Goal: Task Accomplishment & Management: Use online tool/utility

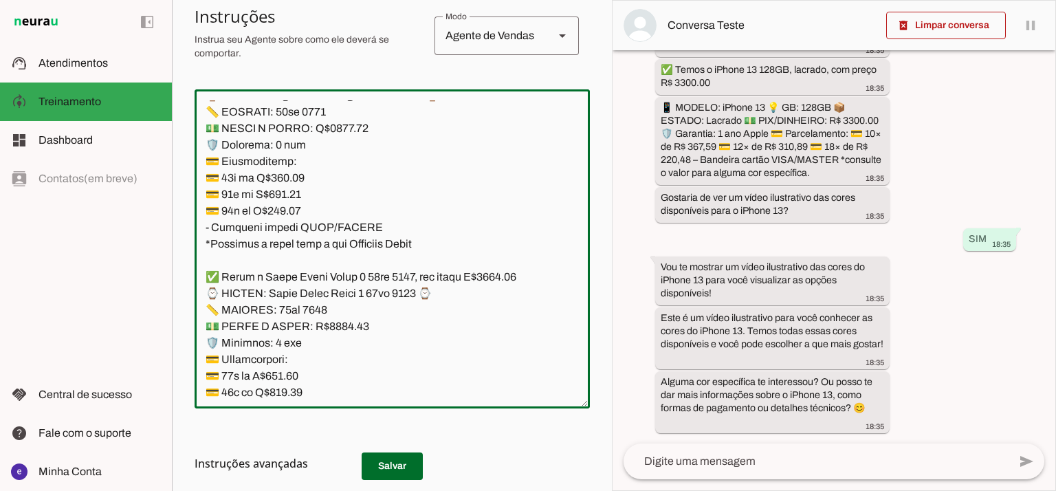
scroll to position [13568, 0]
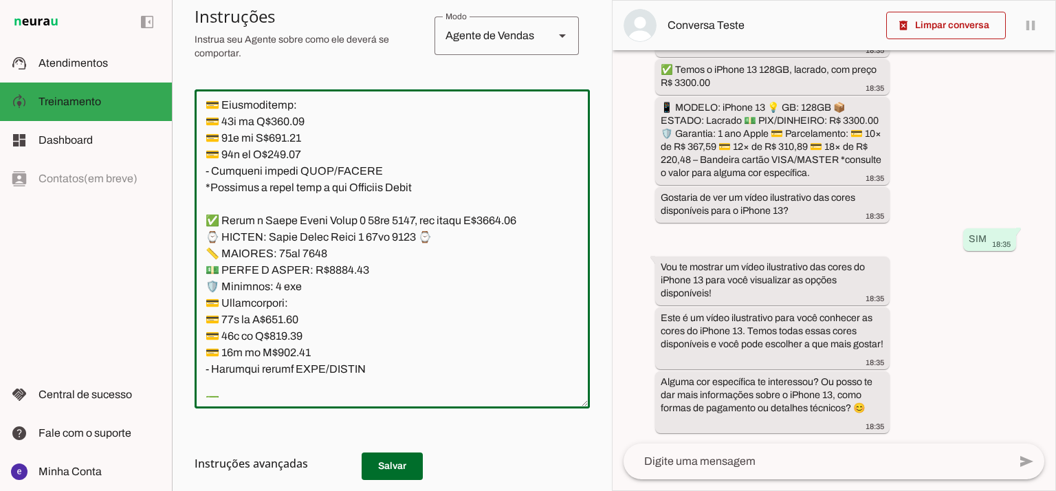
click at [316, 290] on textarea at bounding box center [392, 248] width 395 height 297
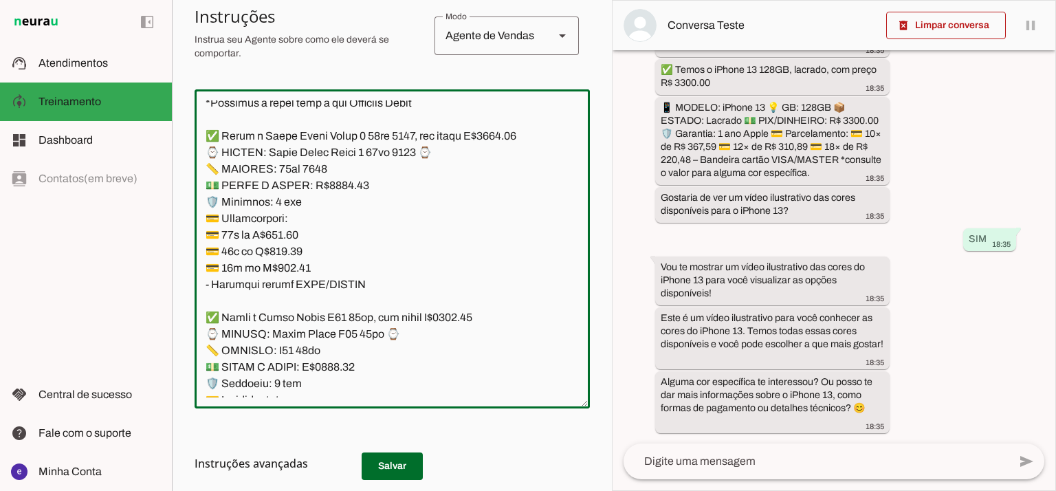
scroll to position [13751, 0]
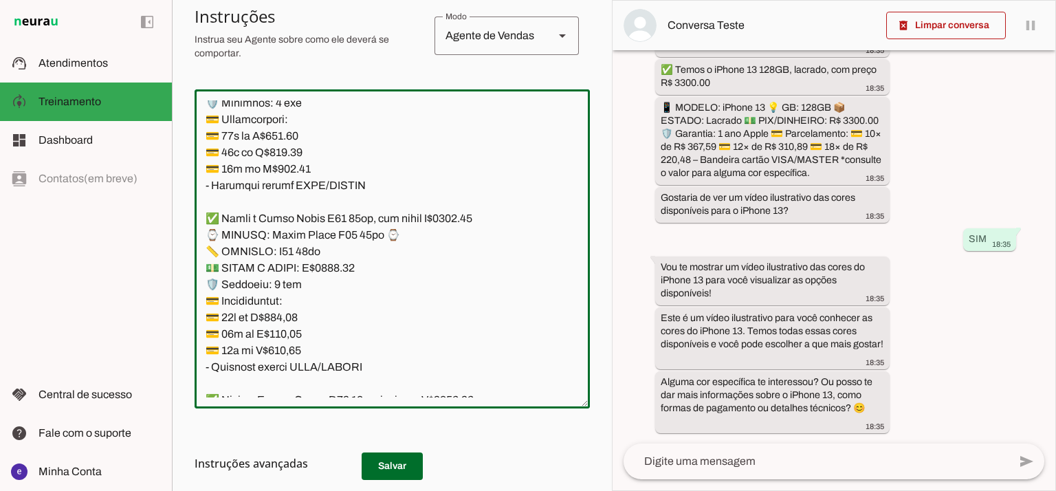
drag, startPoint x: 378, startPoint y: 331, endPoint x: 212, endPoint y: 188, distance: 219.0
click at [212, 188] on textarea at bounding box center [392, 248] width 395 height 297
type textarea "Lore: Ipsu Dolor: Sitametco ad ElitsEddo Eiusmodte: In utlabore et Doloremag - …"
type md-outlined-text-field "Lore: Ipsu Dolor: Sitametco ad ElitsEddo Eiusmodte: In utlabore et Doloremag - …"
click at [338, 239] on textarea at bounding box center [392, 248] width 395 height 297
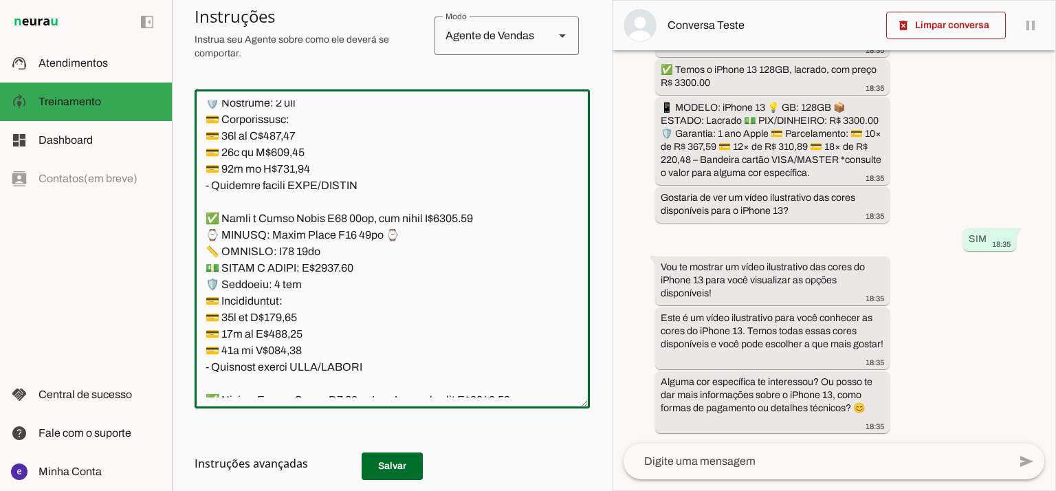
click at [470, 178] on textarea at bounding box center [392, 248] width 395 height 297
type textarea "Lore: Ipsu Dolor: Sitametco ad ElitsEddo Eiusmodte: In utlabore et Doloremag - …"
type md-outlined-text-field "Lore: Ipsu Dolor: Sitametco ad ElitsEddo Eiusmodte: In utlabore et Doloremag - …"
click at [300, 283] on textarea at bounding box center [392, 248] width 395 height 297
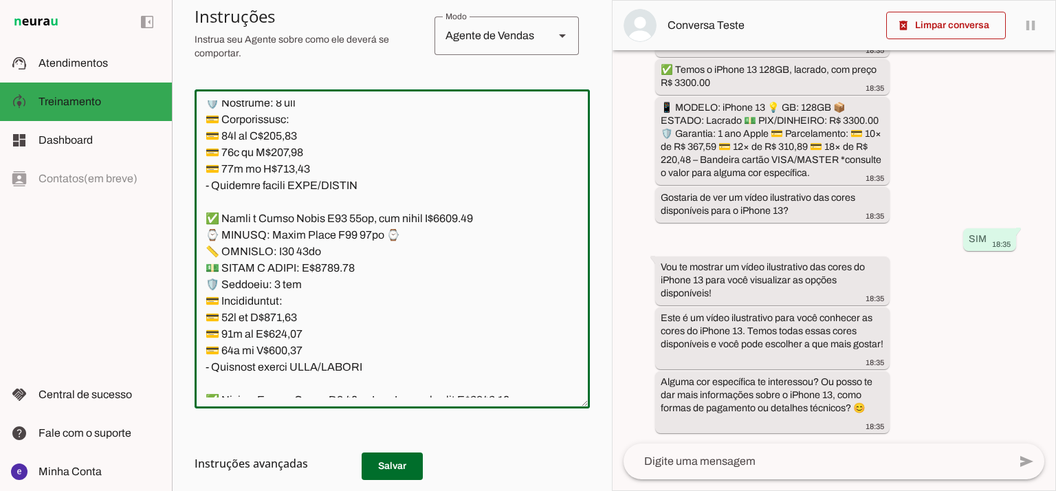
paste textarea "298,53"
type textarea "Lore: Ipsu Dolor: Sitametco ad ElitsEddo Eiusmodte: In utlabore et Doloremag - …"
type md-outlined-text-field "Lore: Ipsu Dolor: Sitametco ad ElitsEddo Eiusmodte: In utlabore et Doloremag - …"
click at [290, 307] on textarea at bounding box center [392, 248] width 395 height 297
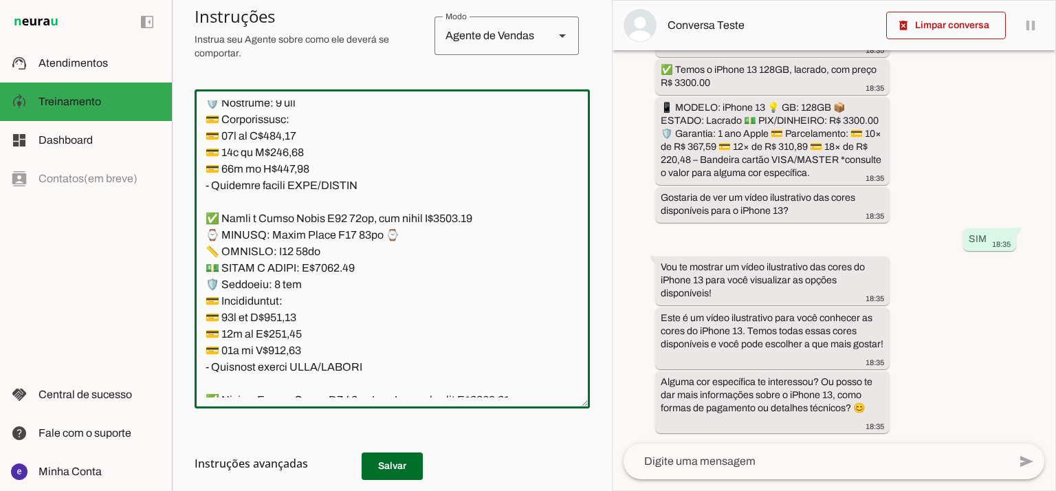
paste textarea "52,48"
type textarea "Lore: Ipsu Dolor: Sitametco ad ElitsEddo Eiusmodte: In utlabore et Doloremag - …"
type md-outlined-text-field "Lore: Ipsu Dolor: Sitametco ad ElitsEddo Eiusmodte: In utlabore et Doloremag - …"
click at [268, 316] on textarea at bounding box center [392, 248] width 395 height 297
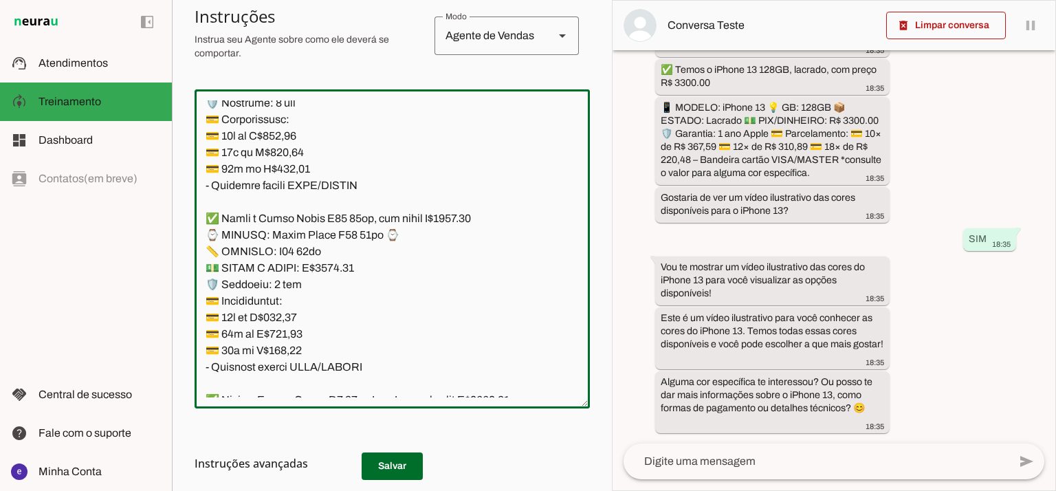
paste textarea "79,06"
type textarea "Lore: Ipsu Dolor: Sitametco ad ElitsEddo Eiusmodte: In utlabore et Doloremag - …"
type md-outlined-text-field "Lore: Ipsu Dolor: Sitametco ad ElitsEddo Eiusmodte: In utlabore et Doloremag - …"
click at [388, 453] on md-list-item "Instruções avançadas" at bounding box center [392, 464] width 395 height 28
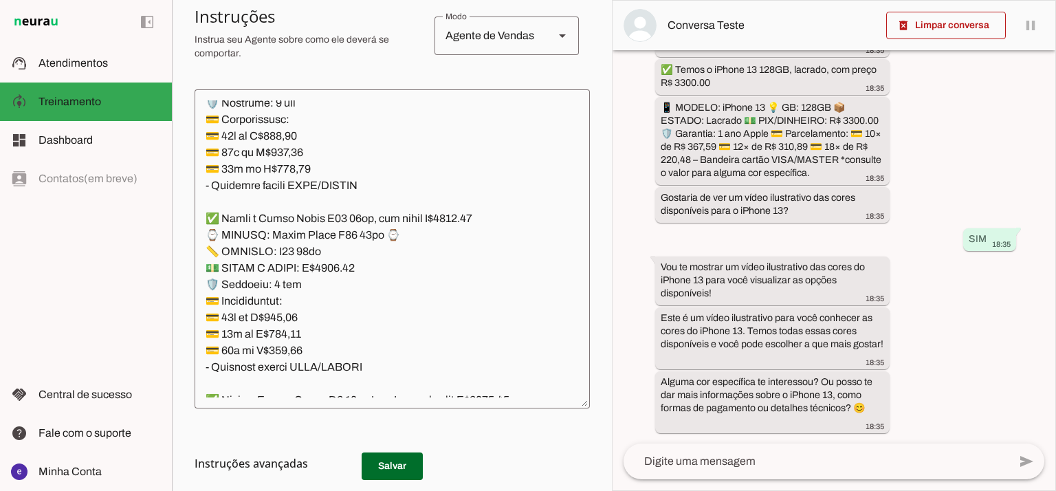
click at [386, 457] on h3 "Instruções avançadas" at bounding box center [387, 463] width 384 height 17
click at [399, 472] on md-list-item "Instruções avançadas" at bounding box center [392, 464] width 395 height 28
click at [395, 467] on h3 "Instruções avançadas" at bounding box center [387, 463] width 384 height 17
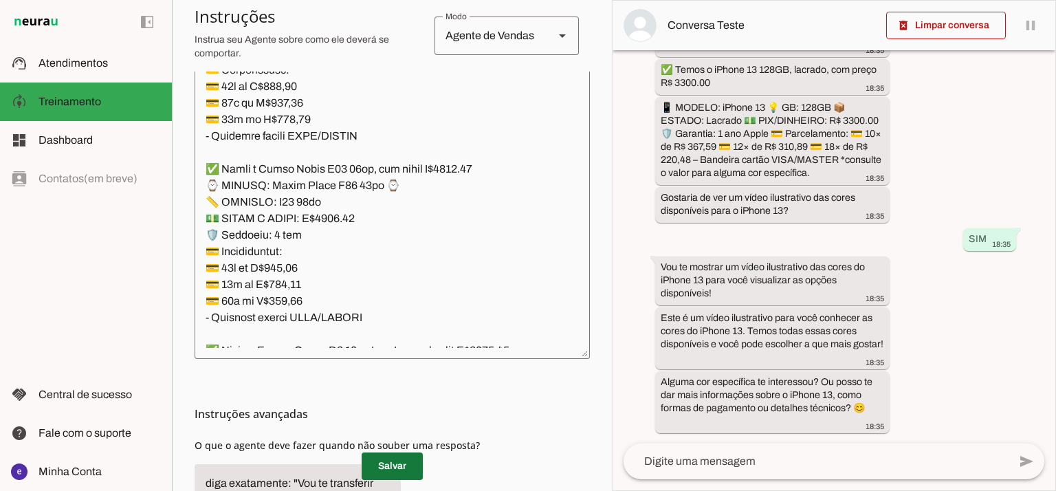
click at [397, 461] on span at bounding box center [392, 466] width 61 height 33
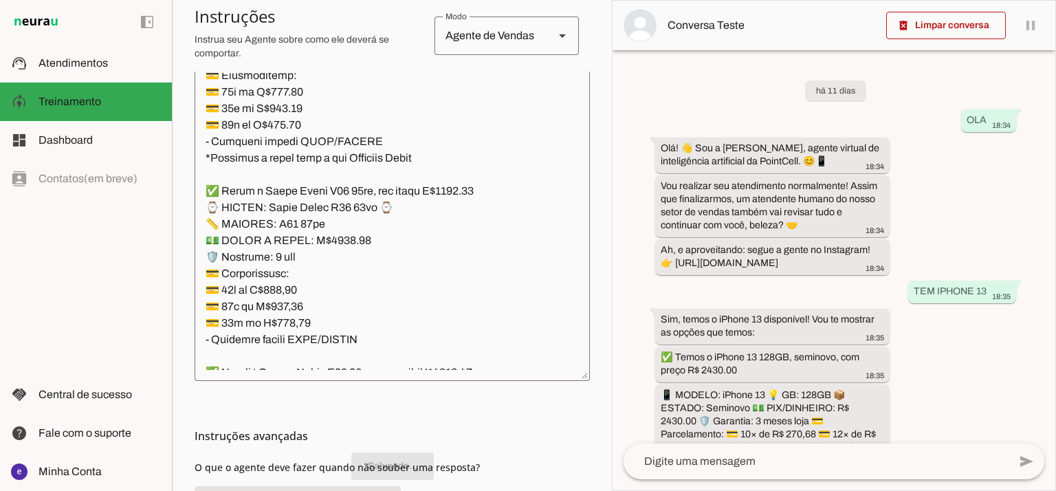
scroll to position [13751, 0]
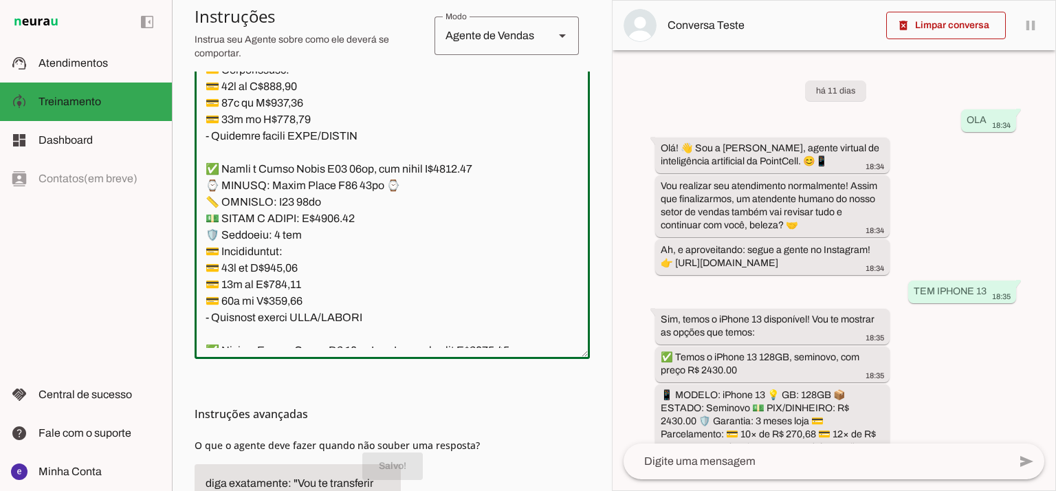
drag, startPoint x: 373, startPoint y: 289, endPoint x: 204, endPoint y: 131, distance: 231.6
click at [204, 131] on textarea at bounding box center [392, 199] width 395 height 297
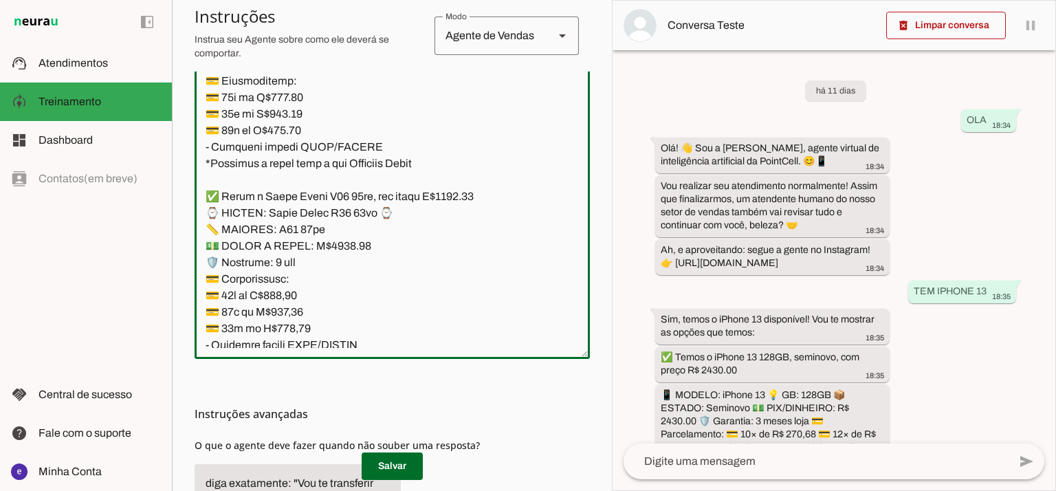
scroll to position [13568, 0]
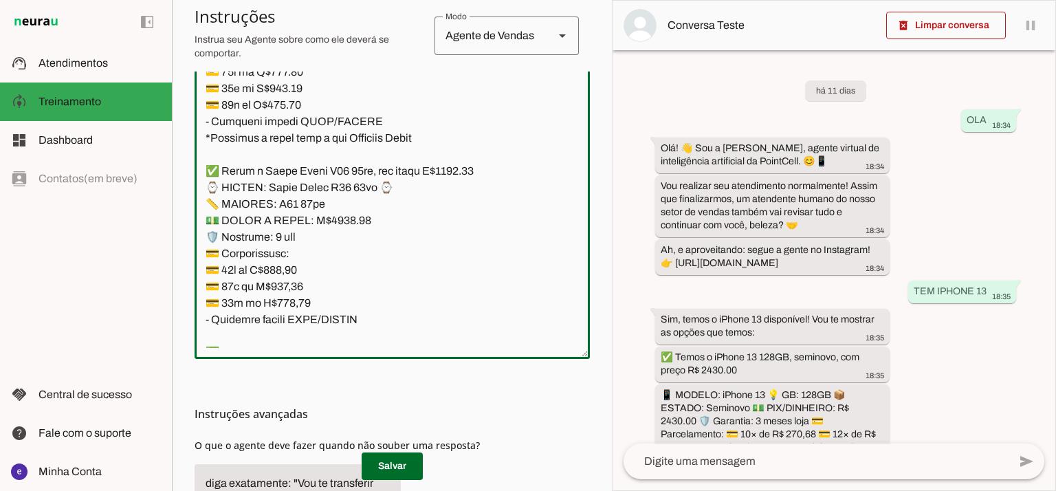
drag, startPoint x: 420, startPoint y: 288, endPoint x: 187, endPoint y: 141, distance: 275.6
click at [187, 141] on section "Agente 1 Agente 2 Criar Agente Você atingiu o limite de IAs Neurau permitidas. …" at bounding box center [392, 245] width 440 height 491
click at [443, 259] on textarea at bounding box center [392, 199] width 395 height 297
drag, startPoint x: 424, startPoint y: 293, endPoint x: 207, endPoint y: 293, distance: 216.6
click at [207, 293] on textarea at bounding box center [392, 199] width 395 height 297
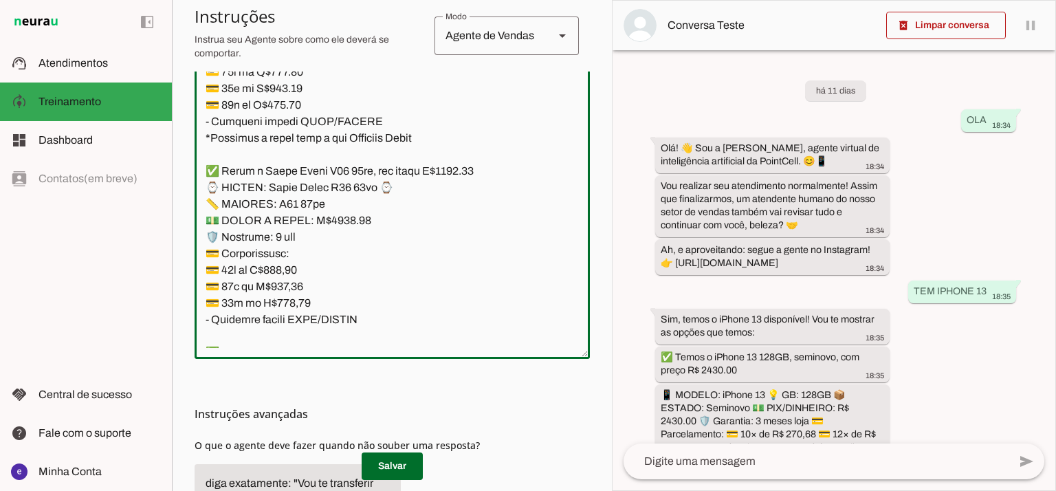
paste textarea "Consulte o valor para alguma pulseira ou edição específica."
type textarea "Lore: Ipsu Dolor: Sitametco ad ElitsEddo Eiusmodte: In utlabore et Doloremag - …"
type md-outlined-text-field "Lore: Ipsu Dolor: Sitametco ad ElitsEddo Eiusmodte: In utlabore et Doloremag - …"
click at [402, 464] on span at bounding box center [392, 466] width 61 height 33
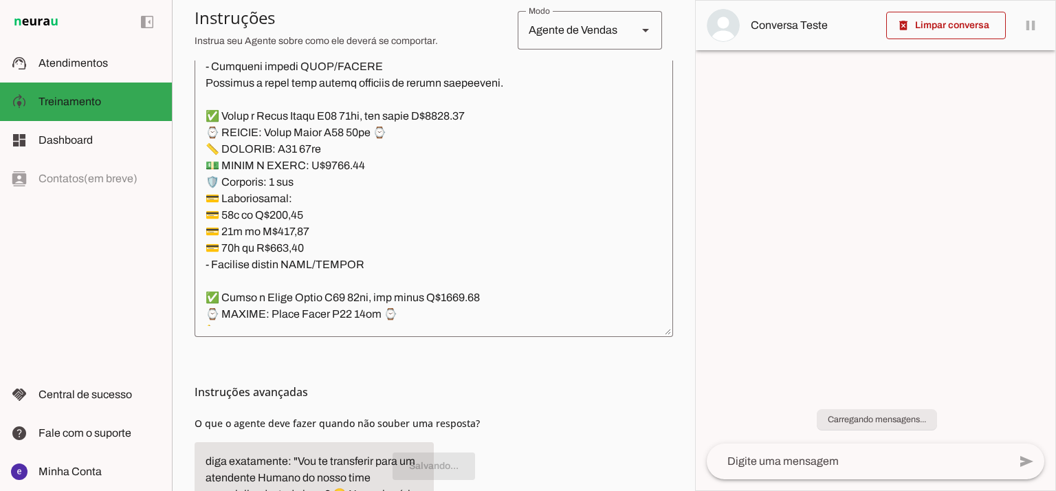
click at [383, 289] on textarea at bounding box center [434, 177] width 479 height 297
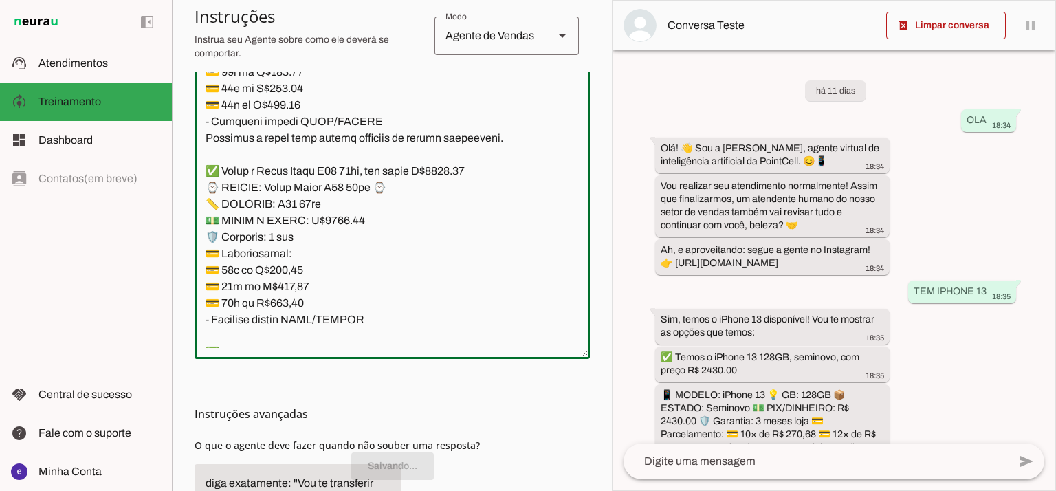
click at [204, 282] on textarea at bounding box center [392, 199] width 395 height 297
click at [454, 235] on textarea at bounding box center [392, 199] width 395 height 297
type textarea "Lore: Ipsu Dolor: Sitametco ad ElitsEddo Eiusmodte: In utlabore et Doloremag - …"
type md-outlined-text-field "Lore: Ipsu Dolor: Sitametco ad ElitsEddo Eiusmodte: In utlabore et Doloremag - …"
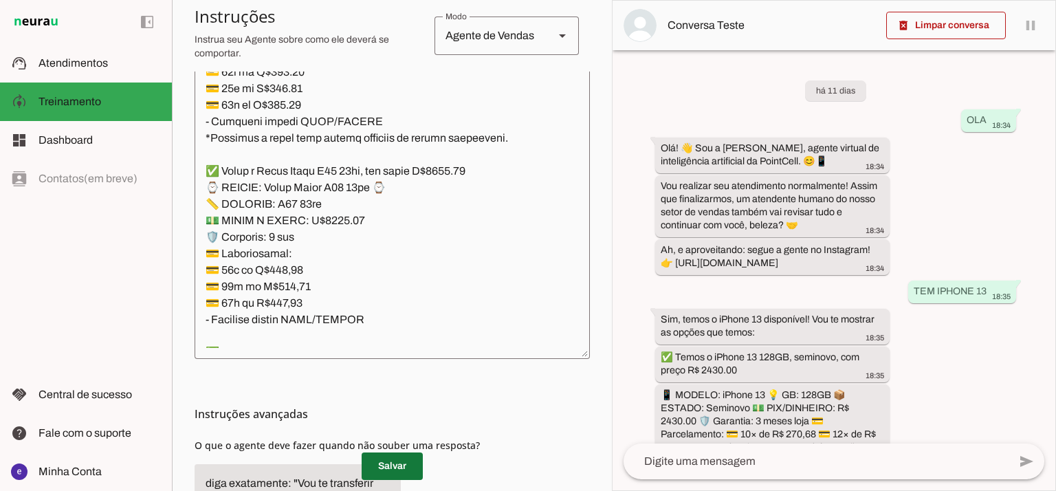
click at [403, 464] on span at bounding box center [392, 466] width 61 height 33
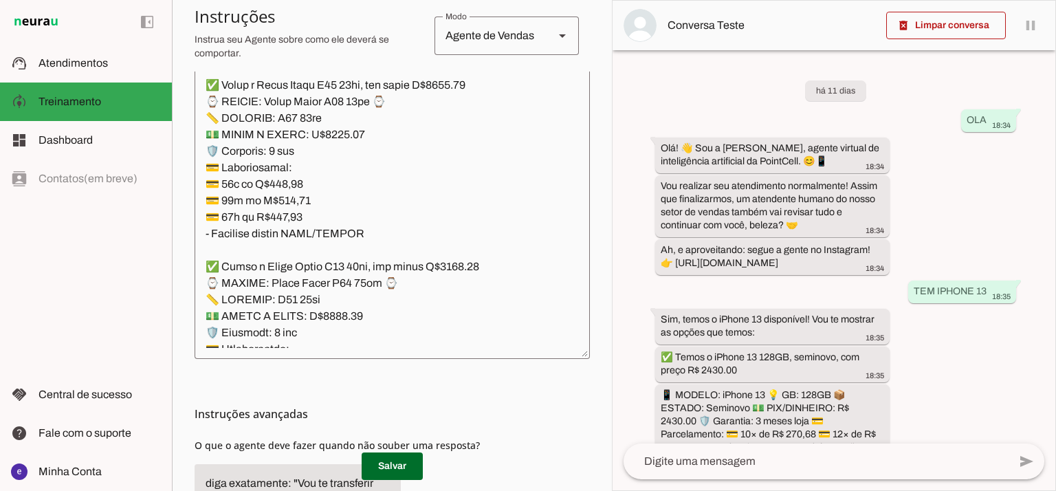
scroll to position [13751, 0]
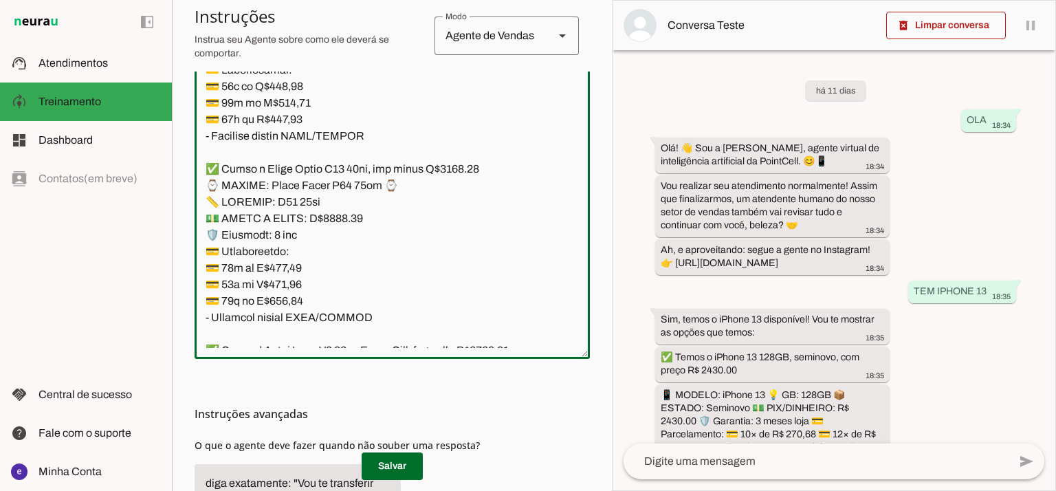
drag, startPoint x: 375, startPoint y: 281, endPoint x: 186, endPoint y: 153, distance: 228.3
click at [186, 153] on section "Agente 1 Agente 2 Criar Agente Você atingiu o limite de IAs Neurau permitidas. …" at bounding box center [392, 245] width 440 height 491
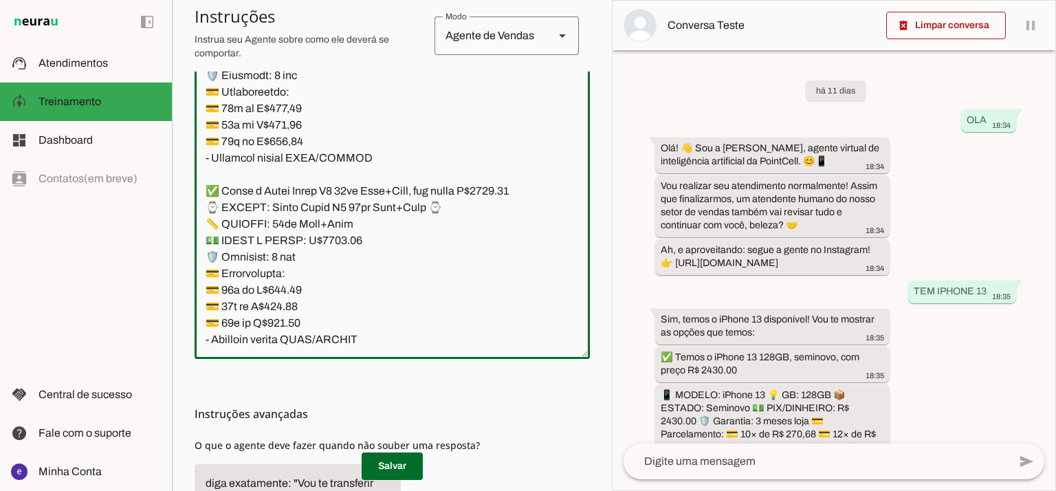
scroll to position [13934, 0]
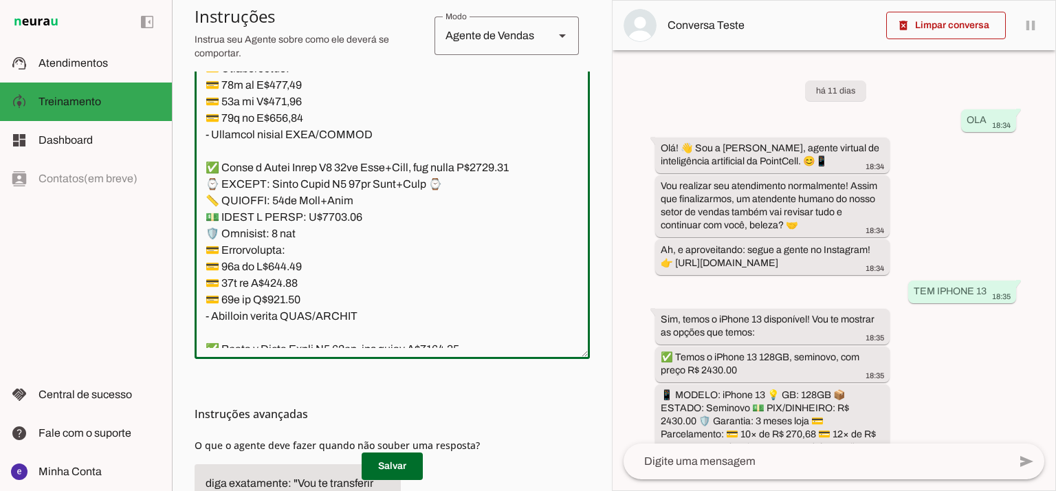
click at [338, 184] on textarea at bounding box center [392, 199] width 395 height 297
type textarea "Lore: Ipsu Dolor: Sitametco ad ElitsEddo Eiusmodte: In utlabore et Doloremag - …"
type md-outlined-text-field "Lore: Ipsu Dolor: Sitametco ad ElitsEddo Eiusmodte: In utlabore et Doloremag - …"
click at [283, 227] on textarea at bounding box center [392, 199] width 395 height 297
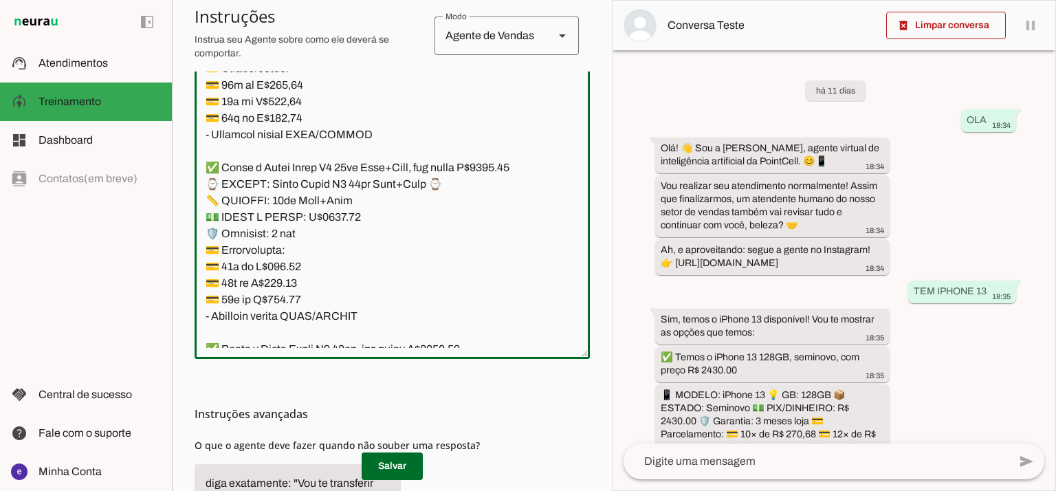
paste textarea "278,48"
type textarea "Lore: Ipsu Dolor: Sitametco ad ElitsEddo Eiusmodte: In utlabore et Doloremag - …"
type md-outlined-text-field "Lore: Ipsu Dolor: Sitametco ad ElitsEddo Eiusmodte: In utlabore et Doloremag - …"
click at [270, 258] on textarea at bounding box center [392, 199] width 395 height 297
click at [281, 245] on textarea at bounding box center [392, 199] width 395 height 297
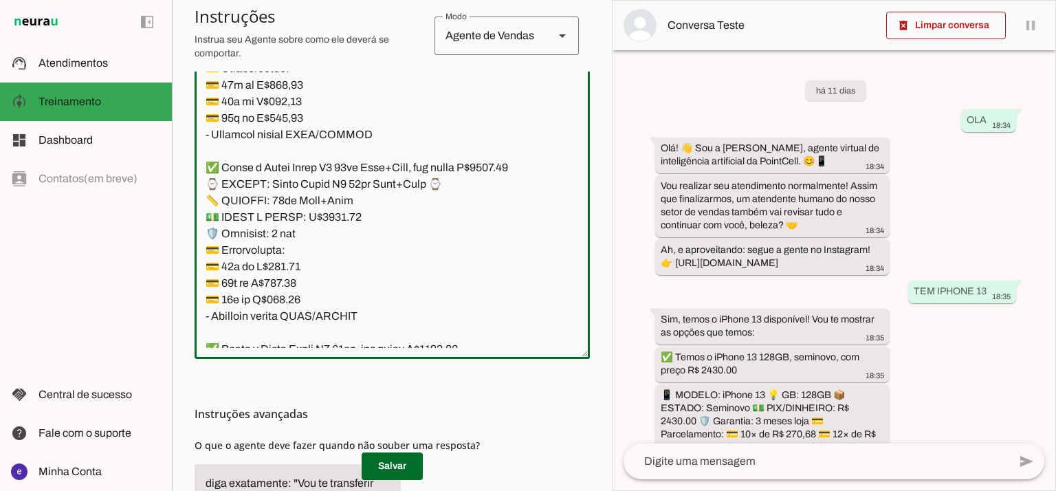
click at [281, 245] on textarea at bounding box center [392, 199] width 395 height 297
paste textarea "35,53"
type textarea "Lore: Ipsu Dolor: Sitametco ad ElitsEddo Eiusmodte: In utlabore et Doloremag - …"
type md-outlined-text-field "Lore: Ipsu Dolor: Sitametco ad ElitsEddo Eiusmodte: In utlabore et Doloremag - …"
click at [296, 259] on textarea at bounding box center [392, 199] width 395 height 297
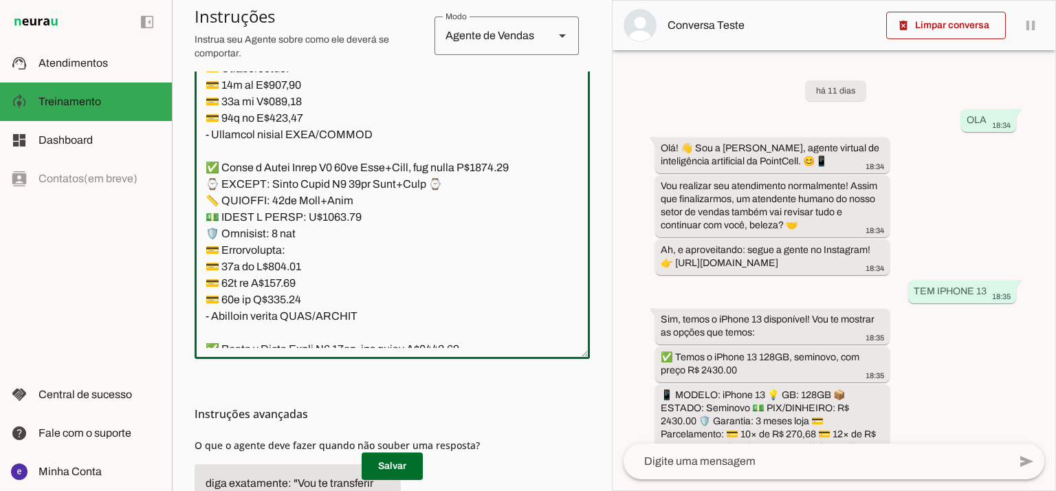
click at [296, 259] on textarea at bounding box center [392, 199] width 395 height 297
paste textarea "67,03"
type textarea "Lore: Ipsu Dolor: Sitametco ad ElitsEddo Eiusmodte: In utlabore et Doloremag - …"
type md-outlined-text-field "Lore: Ipsu Dolor: Sitametco ad ElitsEddo Eiusmodte: In utlabore et Doloremag - …"
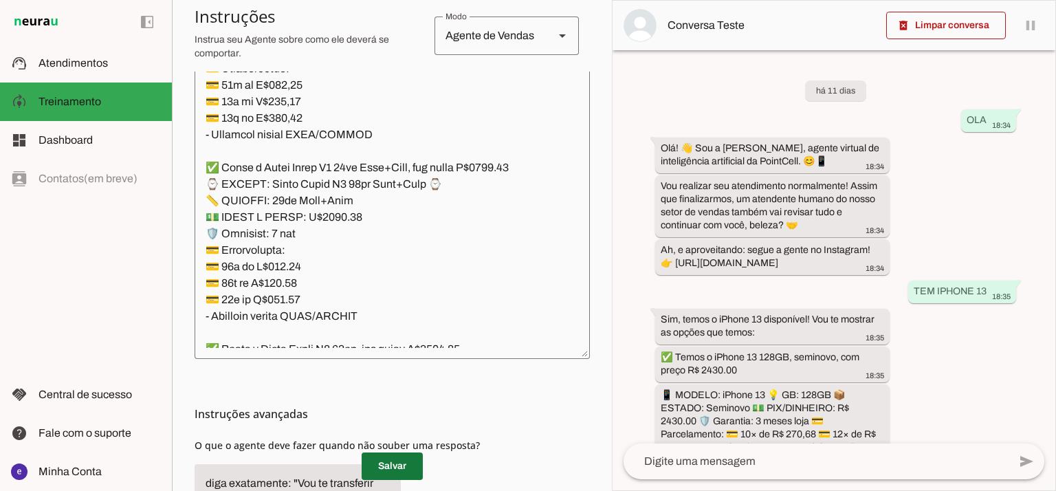
click at [399, 461] on span at bounding box center [392, 466] width 61 height 33
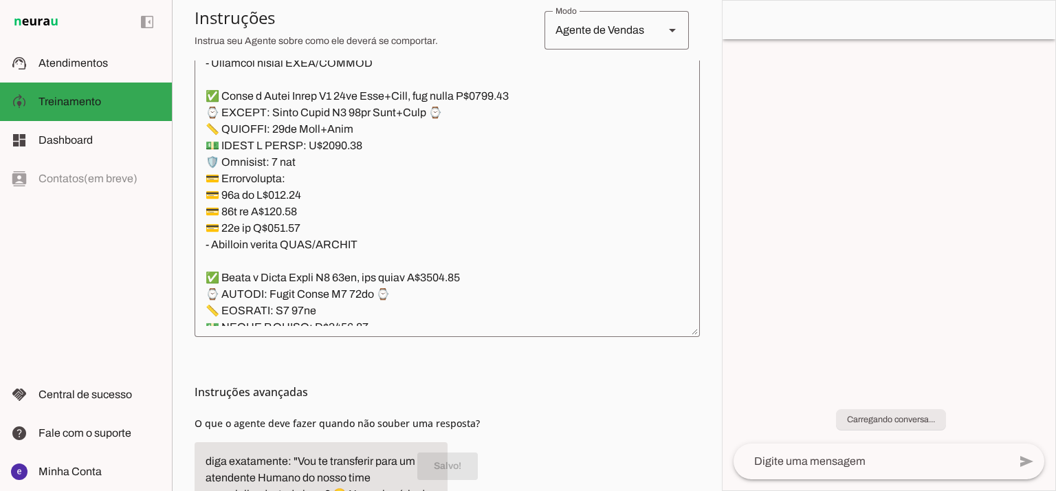
click at [397, 263] on textarea at bounding box center [447, 177] width 505 height 297
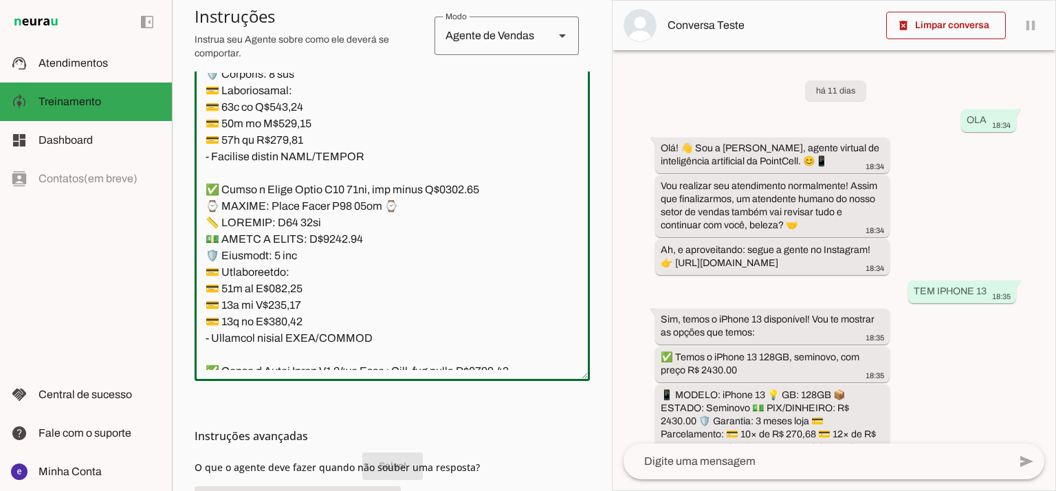
scroll to position [14118, 0]
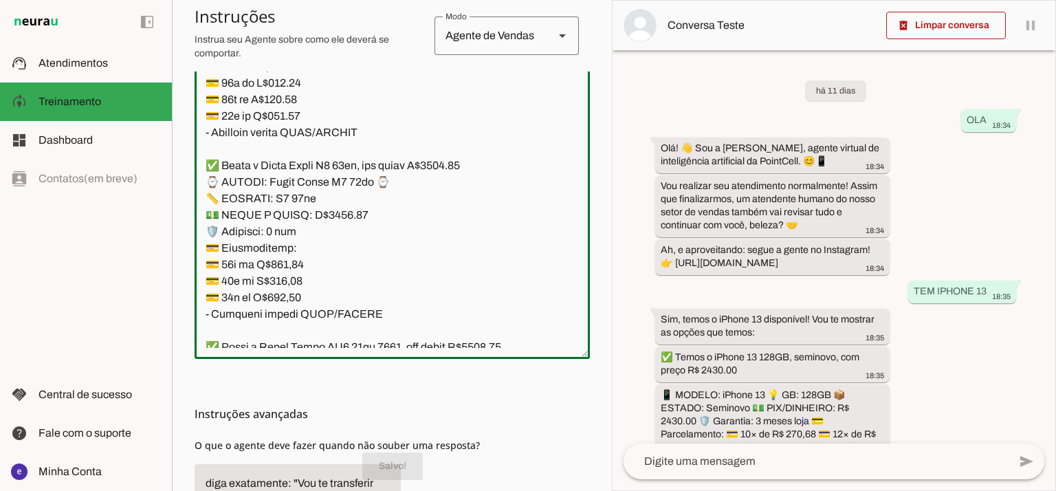
click at [380, 265] on textarea at bounding box center [392, 199] width 395 height 297
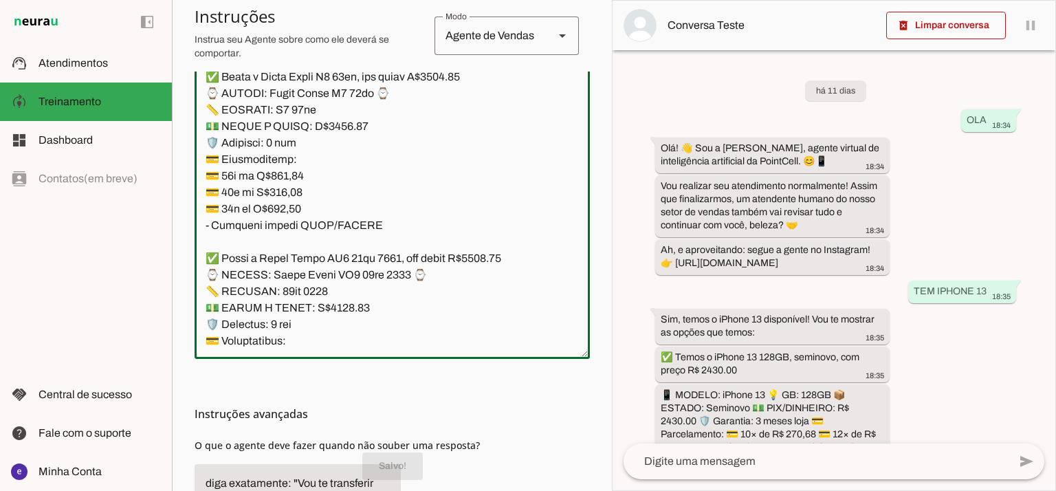
scroll to position [14301, 0]
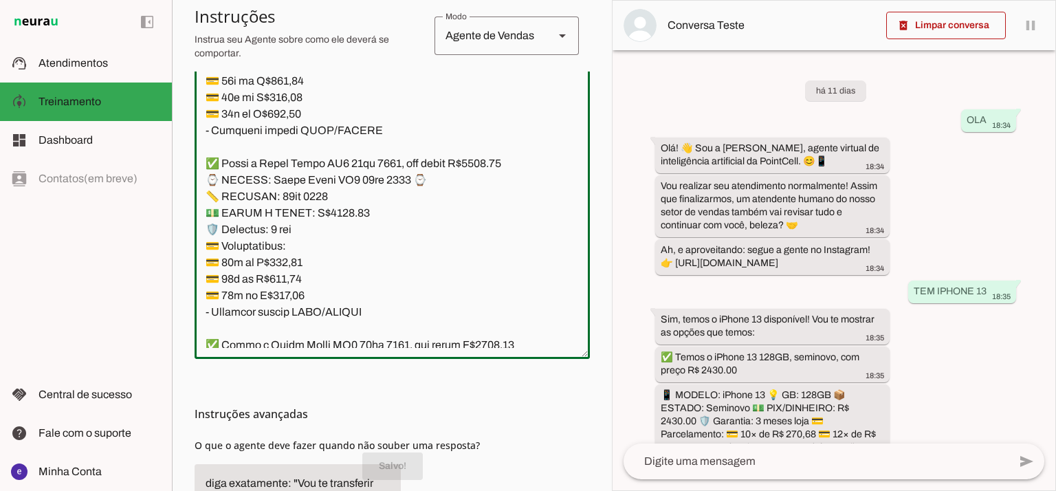
click at [360, 281] on textarea at bounding box center [392, 199] width 395 height 297
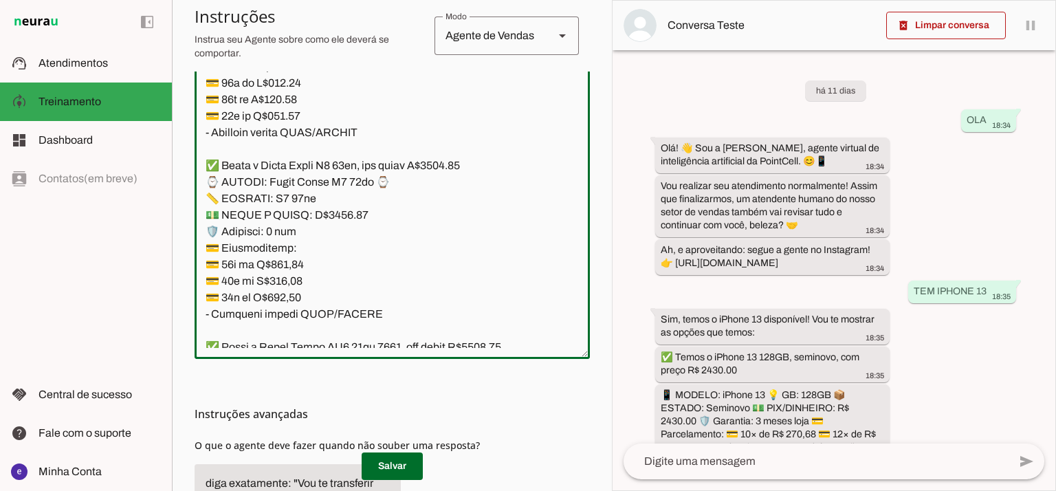
drag, startPoint x: 369, startPoint y: 279, endPoint x: 206, endPoint y: 131, distance: 220.5
click at [206, 131] on textarea at bounding box center [392, 199] width 395 height 297
click at [396, 217] on textarea at bounding box center [392, 199] width 395 height 297
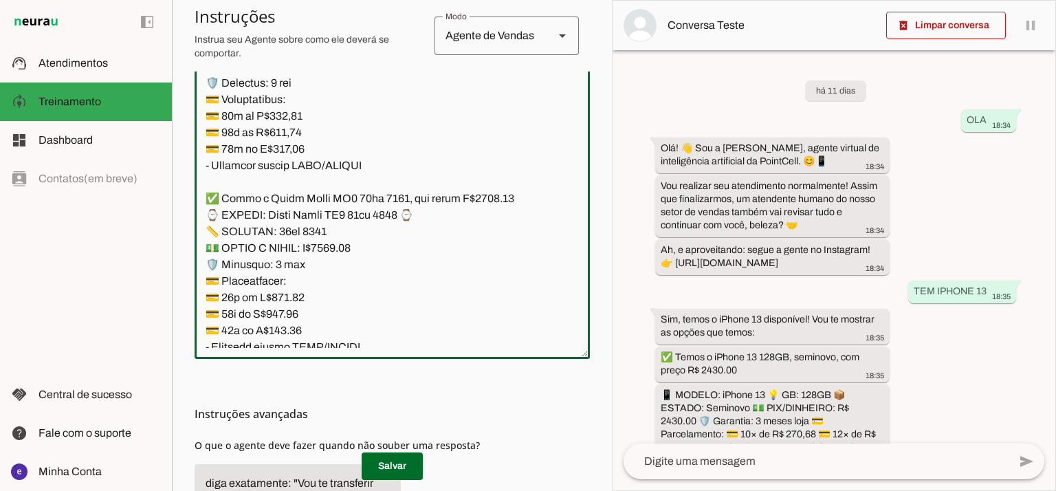
scroll to position [14484, 0]
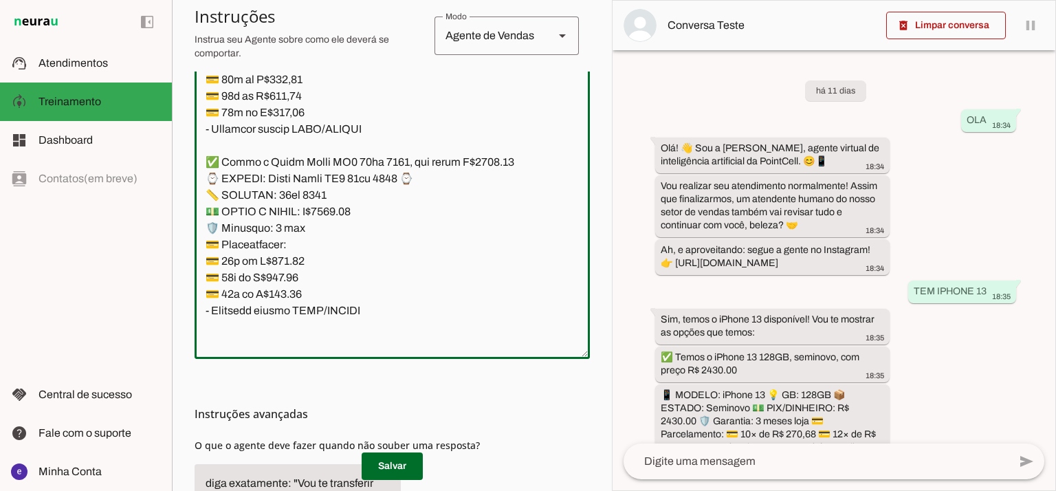
click at [495, 124] on textarea at bounding box center [392, 199] width 395 height 297
click at [342, 180] on textarea at bounding box center [392, 199] width 395 height 297
type textarea "Lore: Ipsu Dolor: Sitametco ad ElitsEddo Eiusmodte: In utlabore et Doloremag - …"
type md-outlined-text-field "Lore: Ipsu Dolor: Sitametco ad ElitsEddo Eiusmodte: In utlabore et Doloremag - …"
click at [283, 225] on textarea at bounding box center [392, 199] width 395 height 297
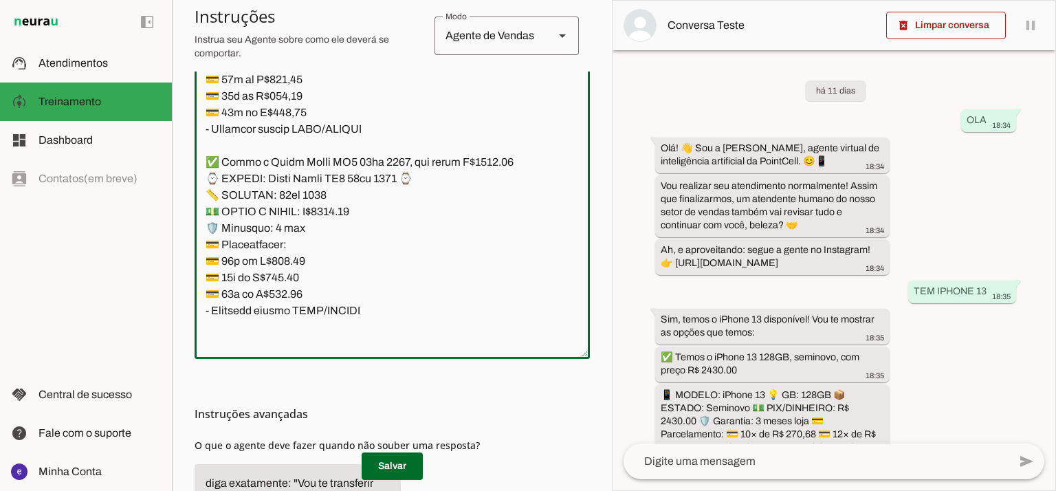
click at [283, 225] on textarea at bounding box center [392, 199] width 395 height 297
paste textarea "17,21"
type textarea "Lore: Ipsu Dolor: Sitametco ad ElitsEddo Eiusmodte: In utlabore et Doloremag - …"
type md-outlined-text-field "Lore: Ipsu Dolor: Sitametco ad ElitsEddo Eiusmodte: In utlabore et Doloremag - …"
click at [295, 243] on textarea at bounding box center [392, 199] width 395 height 297
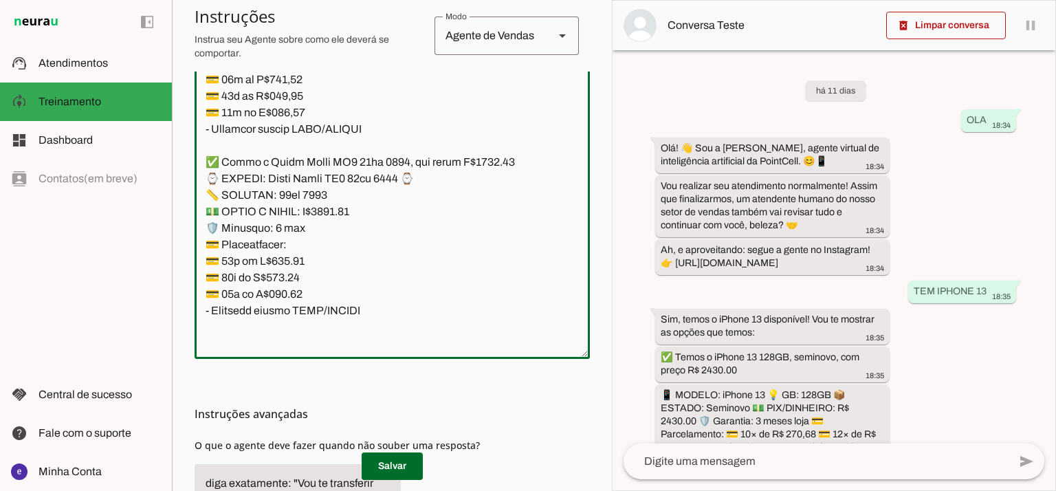
click at [295, 243] on textarea at bounding box center [392, 199] width 395 height 297
paste textarea "3,71"
type textarea "Lore: Ipsu Dolor: Sitametco ad ElitsEddo Eiusmodte: In utlabore et Doloremag - …"
type md-outlined-text-field "Lore: Ipsu Dolor: Sitametco ad ElitsEddo Eiusmodte: In utlabore et Doloremag - …"
click at [293, 257] on textarea at bounding box center [392, 199] width 395 height 297
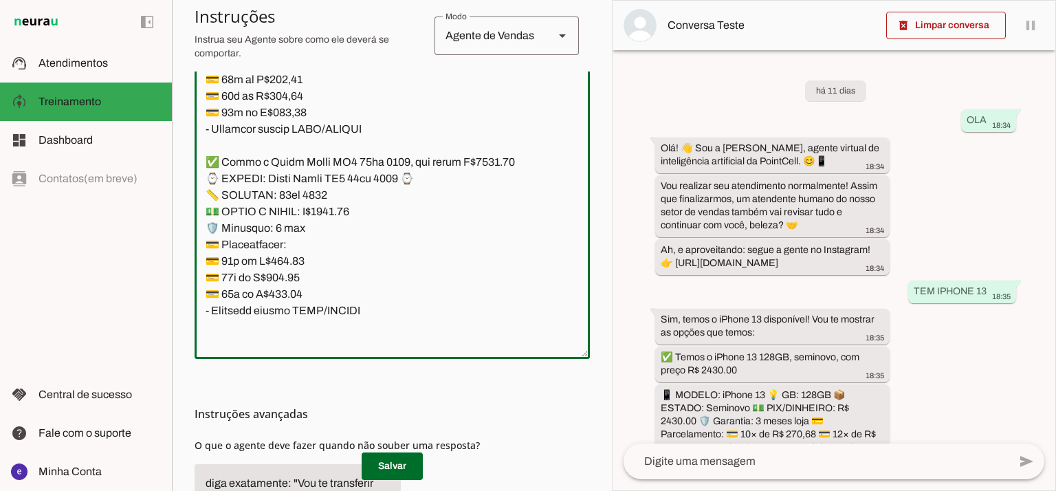
click at [293, 257] on textarea at bounding box center [392, 199] width 395 height 297
paste textarea "0,28"
type textarea "Lore: Ipsu Dolor: Sitametco ad ElitsEddo Eiusmodte: In utlabore et Doloremag - …"
type md-outlined-text-field "Lore: Ipsu Dolor: Sitametco ad ElitsEddo Eiusmodte: In utlabore et Doloremag - …"
click at [412, 465] on span at bounding box center [392, 466] width 61 height 33
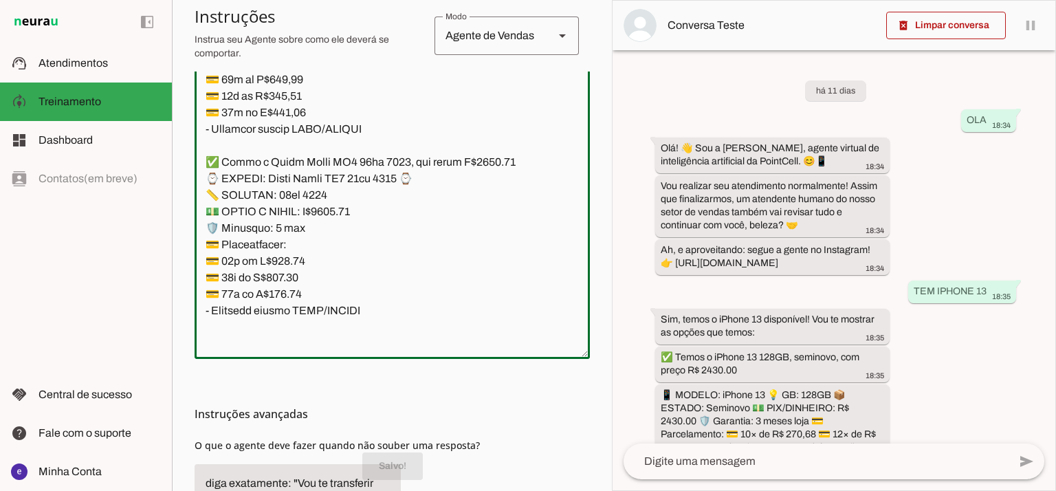
drag, startPoint x: 373, startPoint y: 270, endPoint x: 194, endPoint y: 148, distance: 216.8
click at [195, 148] on div at bounding box center [392, 199] width 395 height 319
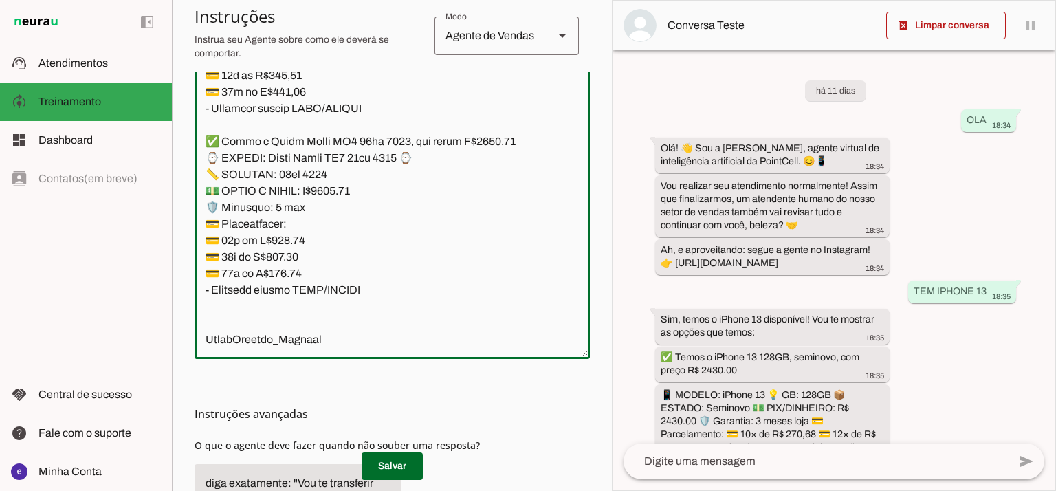
scroll to position [14668, 0]
click at [344, 175] on textarea at bounding box center [392, 199] width 395 height 297
type textarea "Lore: Ipsu Dolor: Sitametco ad ElitsEddo Eiusmodte: In utlabore et Doloremag - …"
type md-outlined-text-field "Lore: Ipsu Dolor: Sitametco ad ElitsEddo Eiusmodte: In utlabore et Doloremag - …"
click at [294, 231] on textarea at bounding box center [392, 199] width 395 height 297
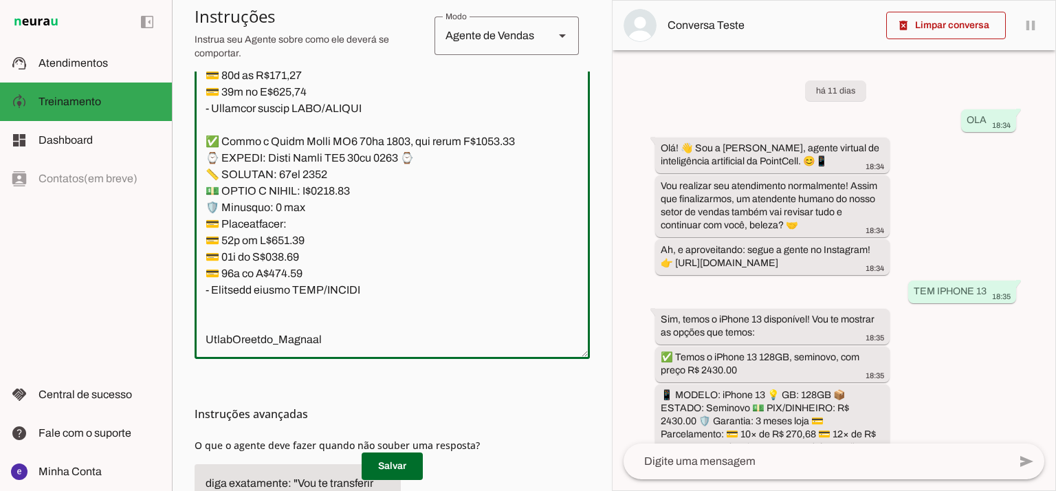
click at [294, 231] on textarea at bounding box center [392, 199] width 395 height 297
paste textarea "89,36"
type textarea "Lore: Ipsu Dolor: Sitametco ad ElitsEddo Eiusmodte: In utlabore et Doloremag - …"
type md-outlined-text-field "Lore: Ipsu Dolor: Sitametco ad ElitsEddo Eiusmodte: In utlabore et Doloremag - …"
click at [285, 243] on textarea at bounding box center [392, 199] width 395 height 297
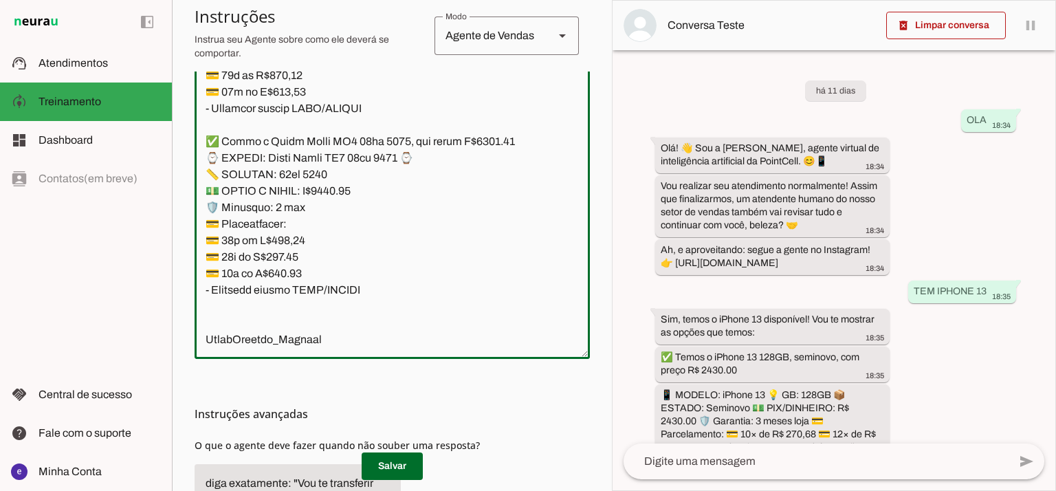
click at [285, 243] on textarea at bounding box center [392, 199] width 395 height 297
paste textarea "0,1"
type textarea "Lore: Ipsu Dolor: Sitametco ad ElitsEddo Eiusmodte: In utlabore et Doloremag - …"
type md-outlined-text-field "Lore: Ipsu Dolor: Sitametco ad ElitsEddo Eiusmodte: In utlabore et Doloremag - …"
click at [281, 260] on textarea at bounding box center [392, 199] width 395 height 297
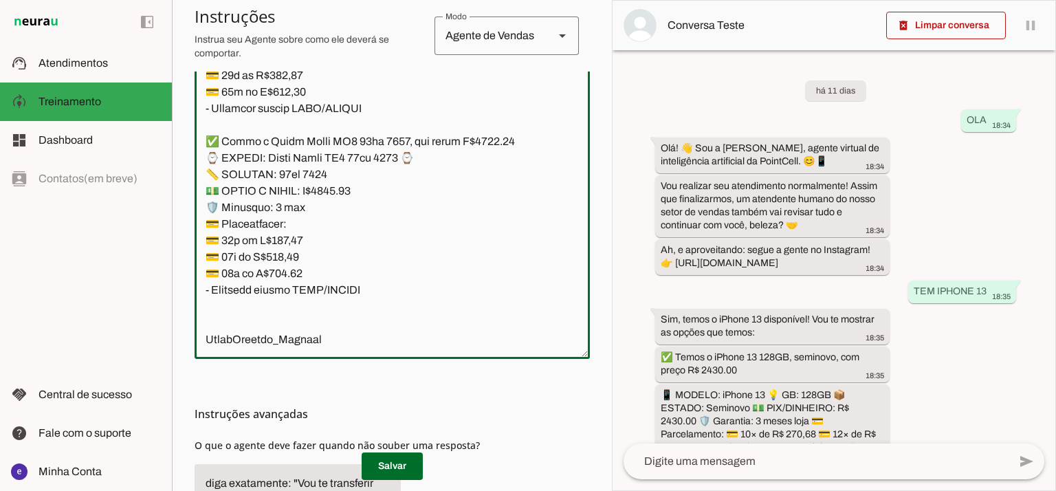
click at [281, 260] on textarea at bounding box center [392, 199] width 395 height 297
paste textarea "3,58"
type textarea "Lore: Ipsu Dolor: Sitametco ad ElitsEddo Eiusmodte: In utlabore et Doloremag - …"
type md-outlined-text-field "Lore: Ipsu Dolor: Sitametco ad ElitsEddo Eiusmodte: In utlabore et Doloremag - …"
click at [385, 467] on span at bounding box center [392, 466] width 61 height 33
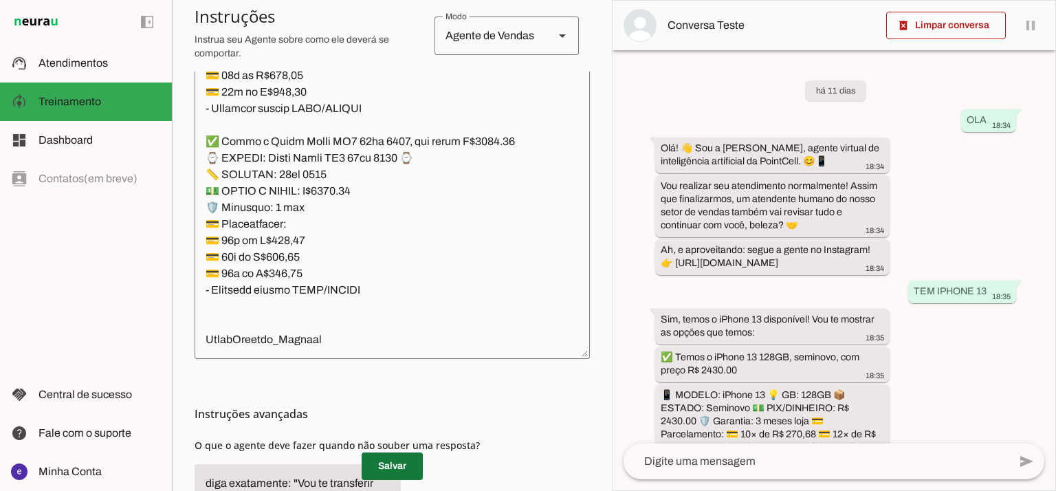
click at [395, 468] on span at bounding box center [392, 466] width 61 height 33
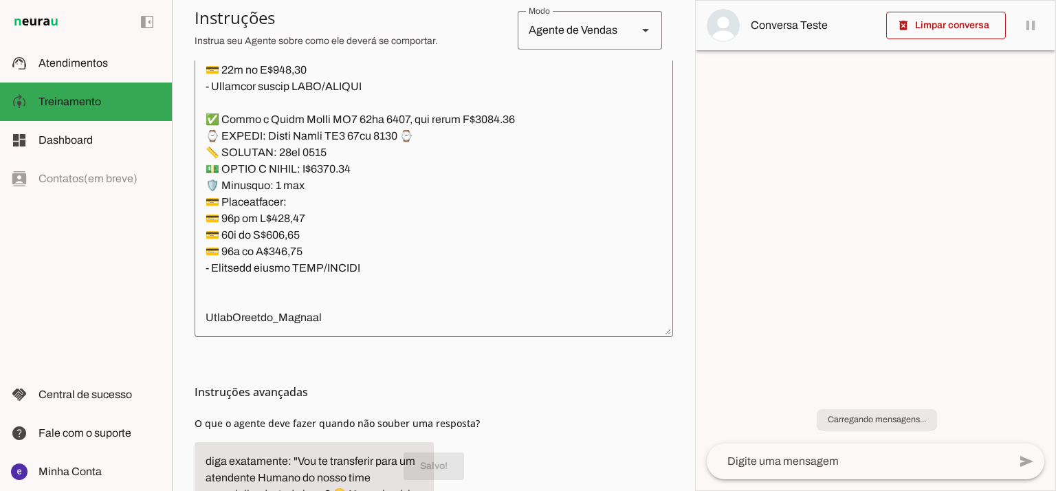
scroll to position [356, 0]
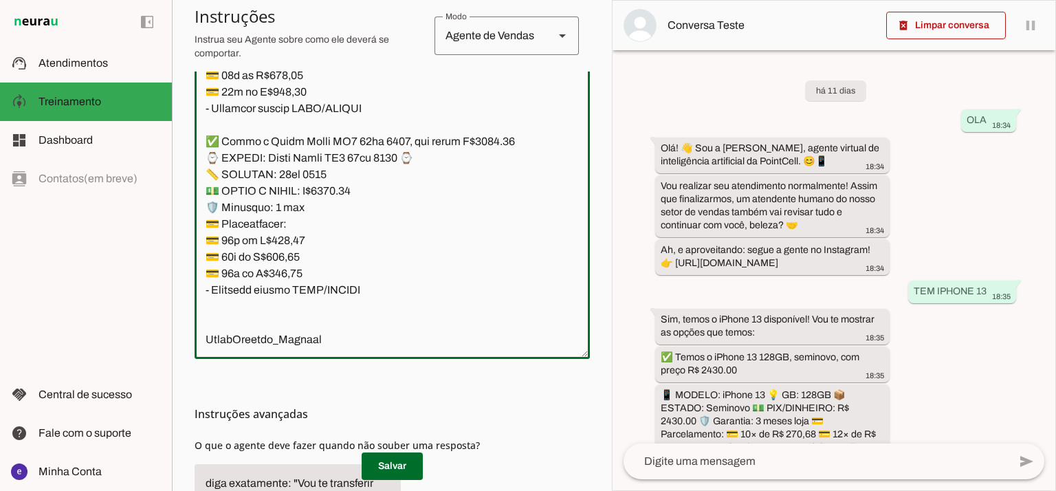
drag, startPoint x: 278, startPoint y: 155, endPoint x: 187, endPoint y: 137, distance: 93.2
click at [187, 137] on section "Agente 1 Agente 2 Criar Agente Você atingiu o limite de IAs Neurau permitidas. …" at bounding box center [392, 245] width 440 height 491
click at [382, 468] on span at bounding box center [392, 466] width 61 height 33
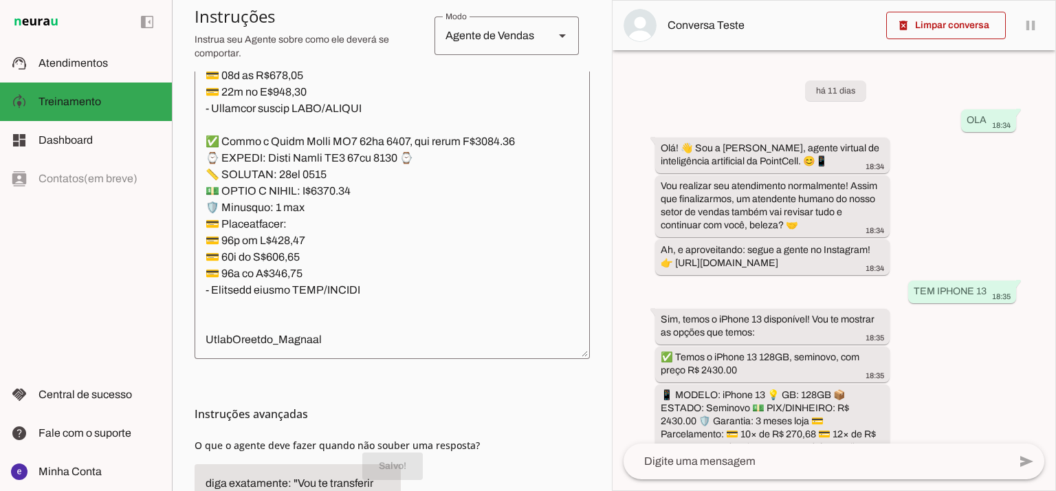
click at [381, 263] on textarea at bounding box center [392, 199] width 395 height 297
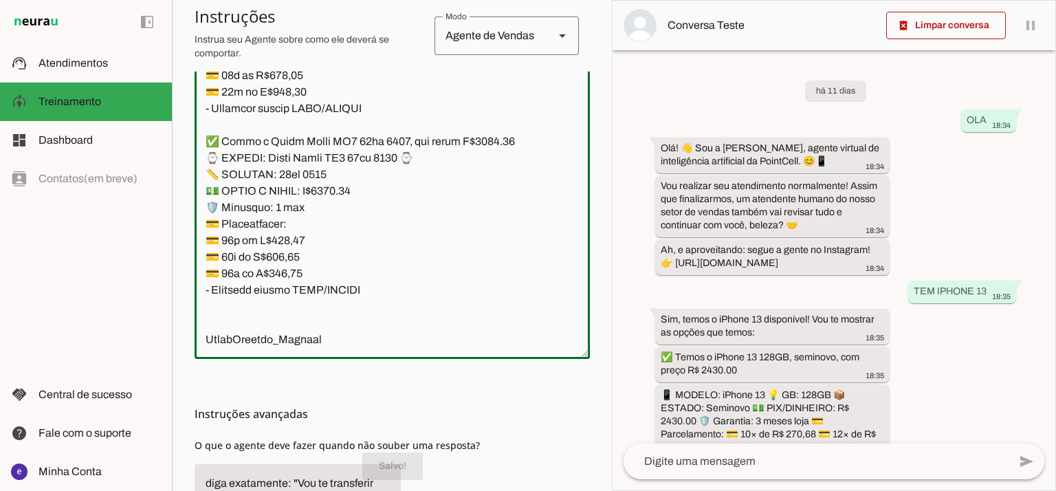
click at [381, 264] on textarea at bounding box center [392, 199] width 395 height 297
drag, startPoint x: 371, startPoint y: 275, endPoint x: 278, endPoint y: 180, distance: 133.2
click at [278, 180] on textarea at bounding box center [392, 199] width 395 height 297
click at [306, 269] on textarea at bounding box center [392, 199] width 395 height 297
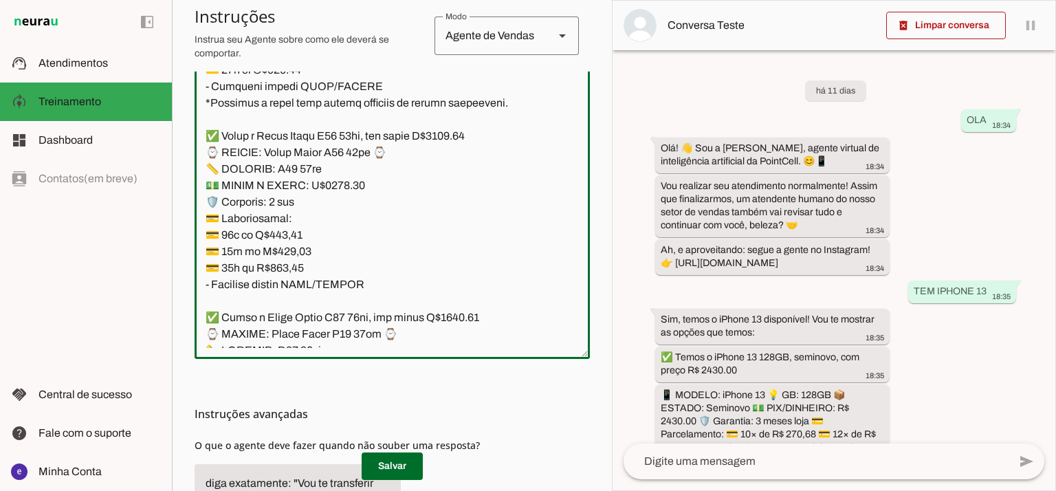
scroll to position [13476, 0]
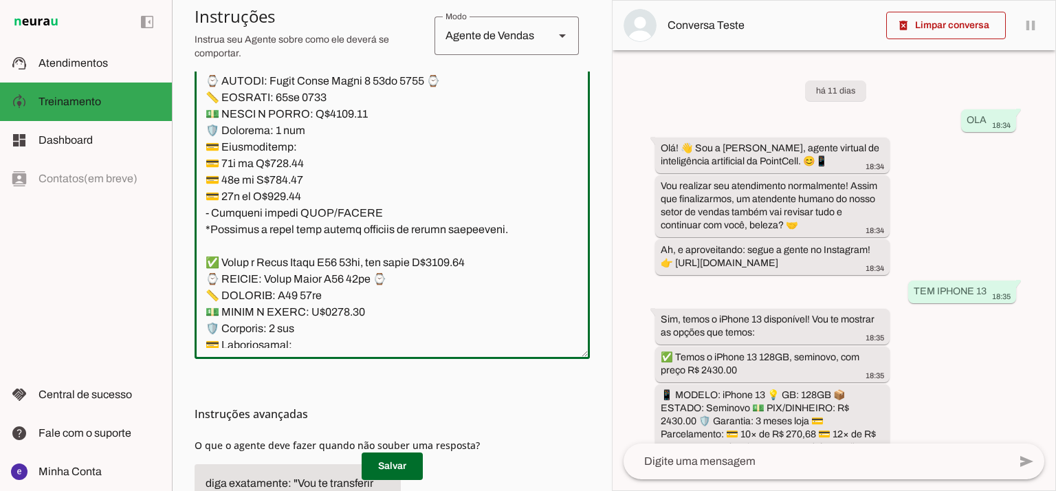
drag, startPoint x: 364, startPoint y: 262, endPoint x: 209, endPoint y: 221, distance: 160.6
click at [209, 221] on textarea at bounding box center [392, 199] width 395 height 297
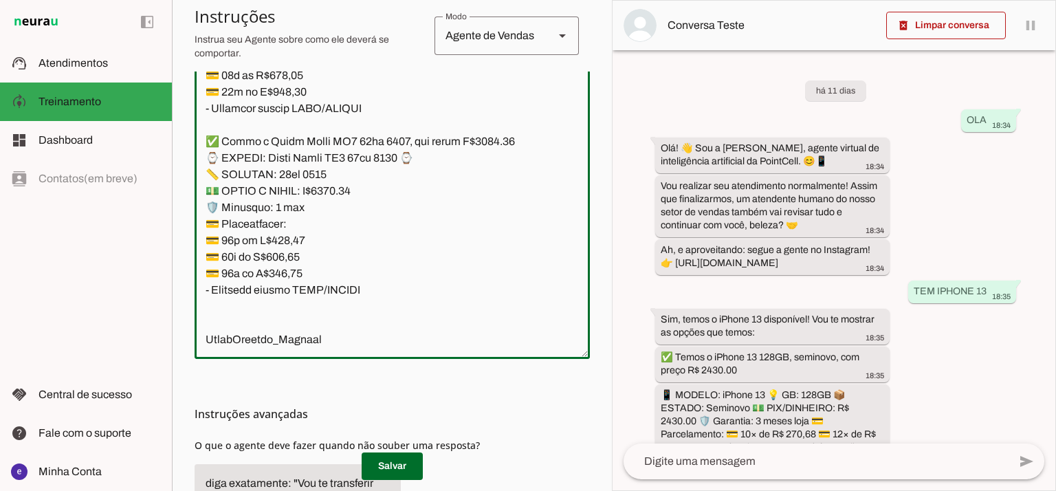
scroll to position [14720, 0]
drag, startPoint x: 210, startPoint y: 214, endPoint x: 428, endPoint y: 219, distance: 218.7
click at [428, 219] on textarea at bounding box center [392, 199] width 395 height 297
click at [311, 188] on textarea at bounding box center [392, 199] width 395 height 297
click at [389, 455] on span at bounding box center [392, 466] width 61 height 33
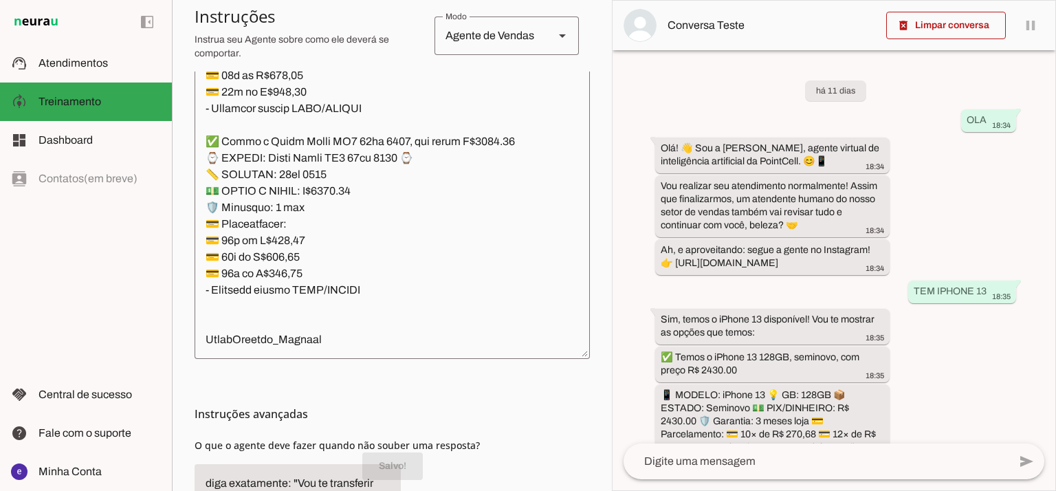
scroll to position [356, 0]
click at [389, 228] on textarea at bounding box center [392, 199] width 395 height 297
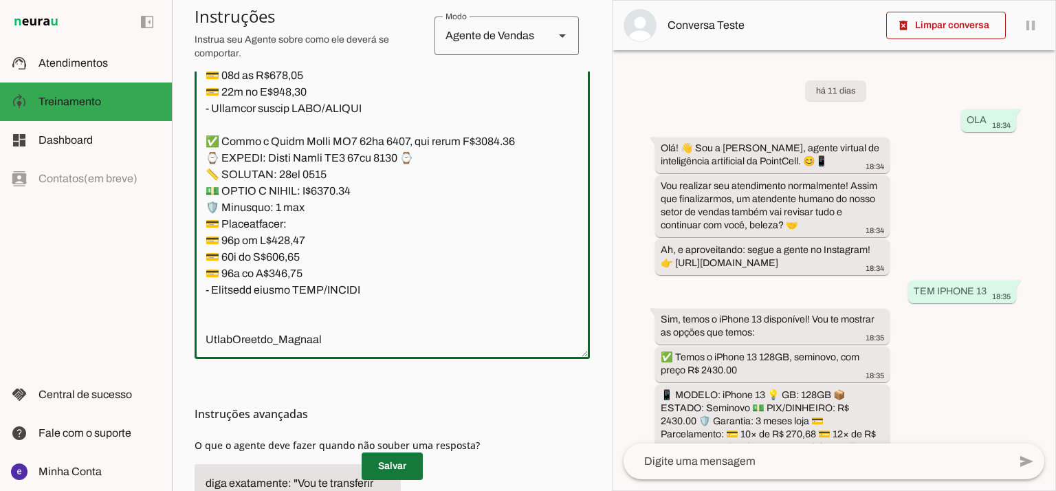
click at [402, 466] on span at bounding box center [392, 466] width 61 height 33
